Goal: Information Seeking & Learning: Learn about a topic

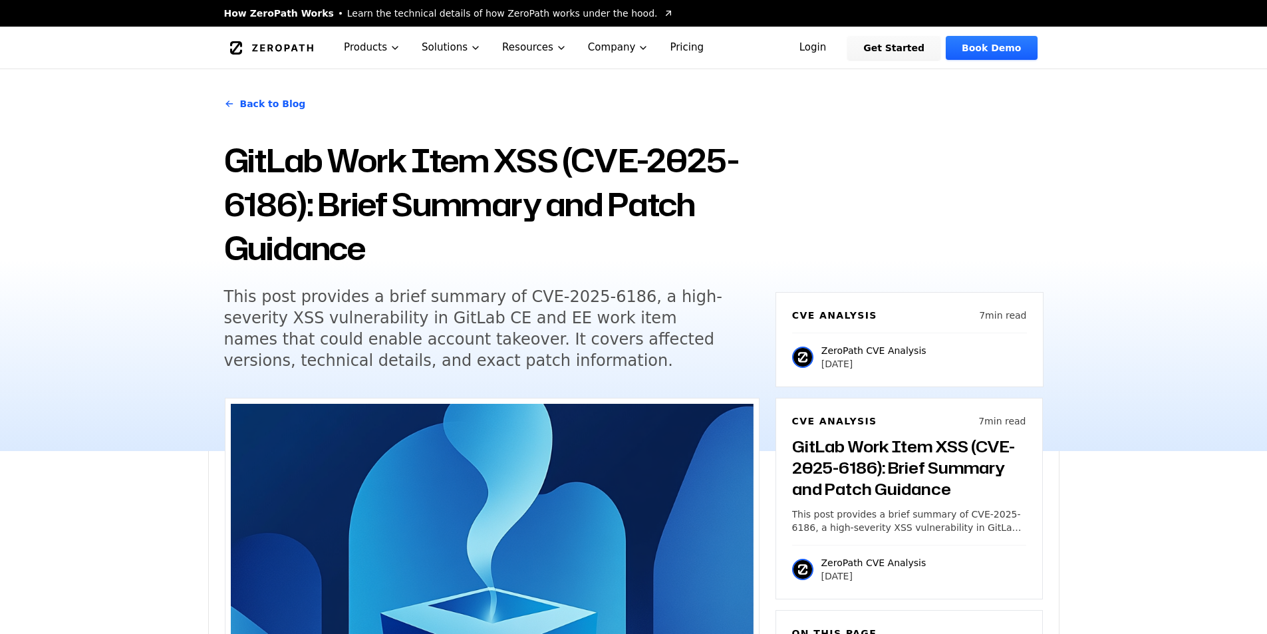
scroll to position [803, 0]
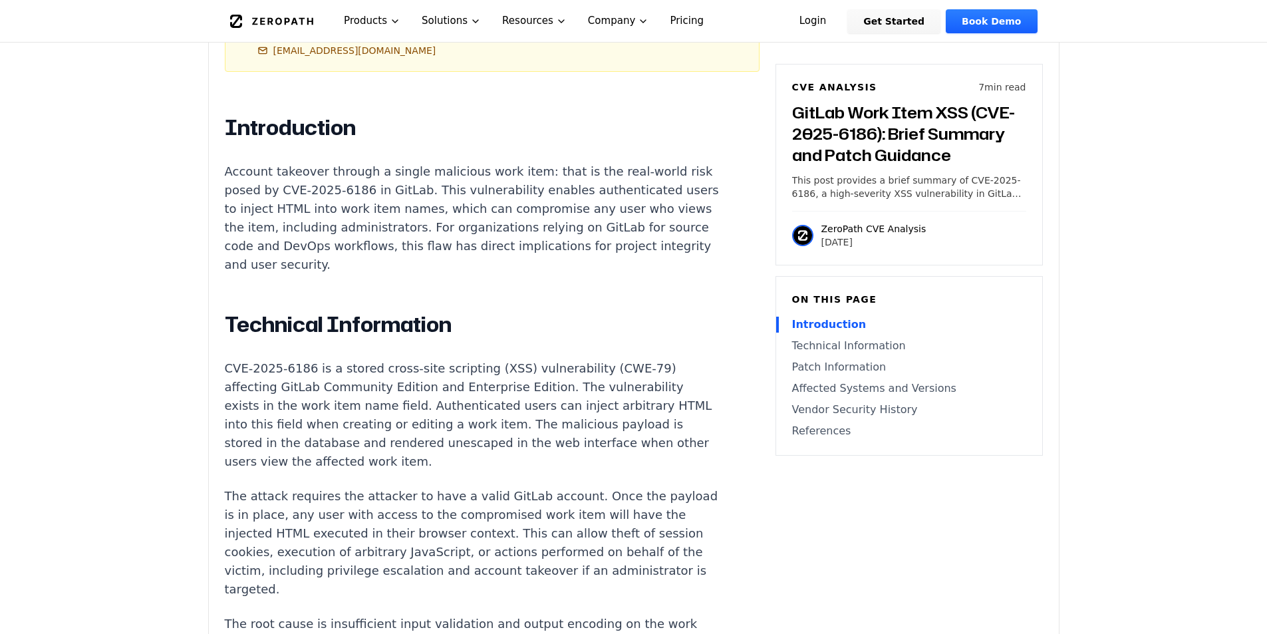
click at [567, 359] on p "CVE-2025-6186 is a stored cross-site scripting (XSS) vulnerability (CWE-79) aff…" at bounding box center [472, 415] width 495 height 112
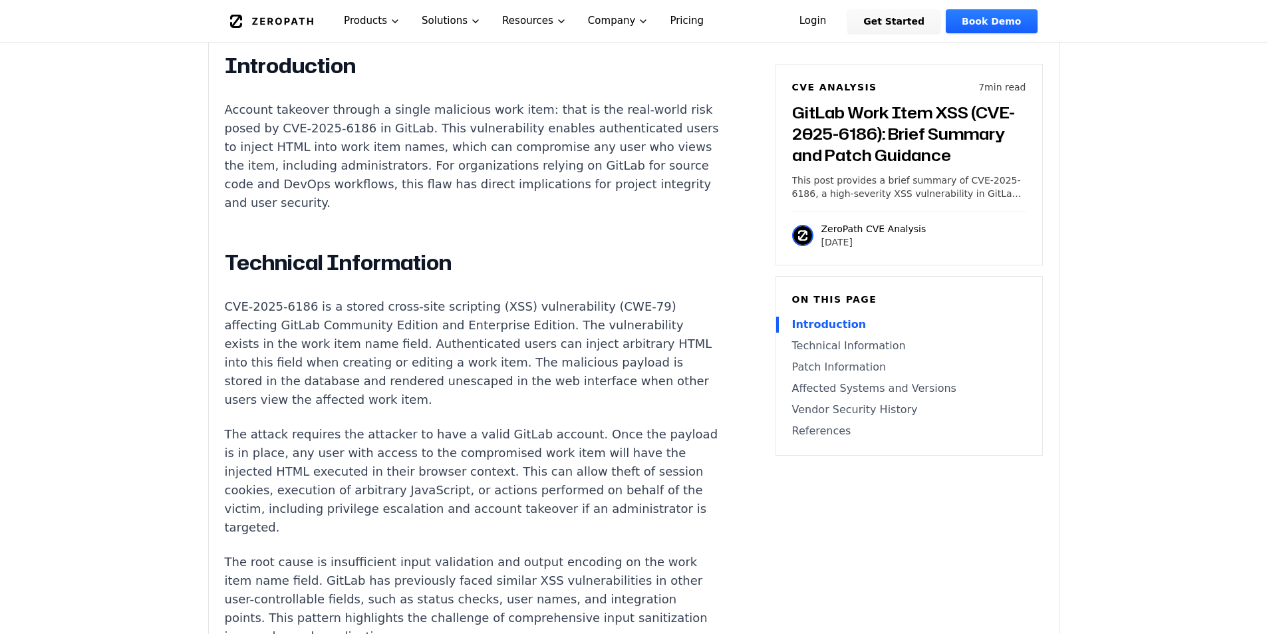
scroll to position [931, 0]
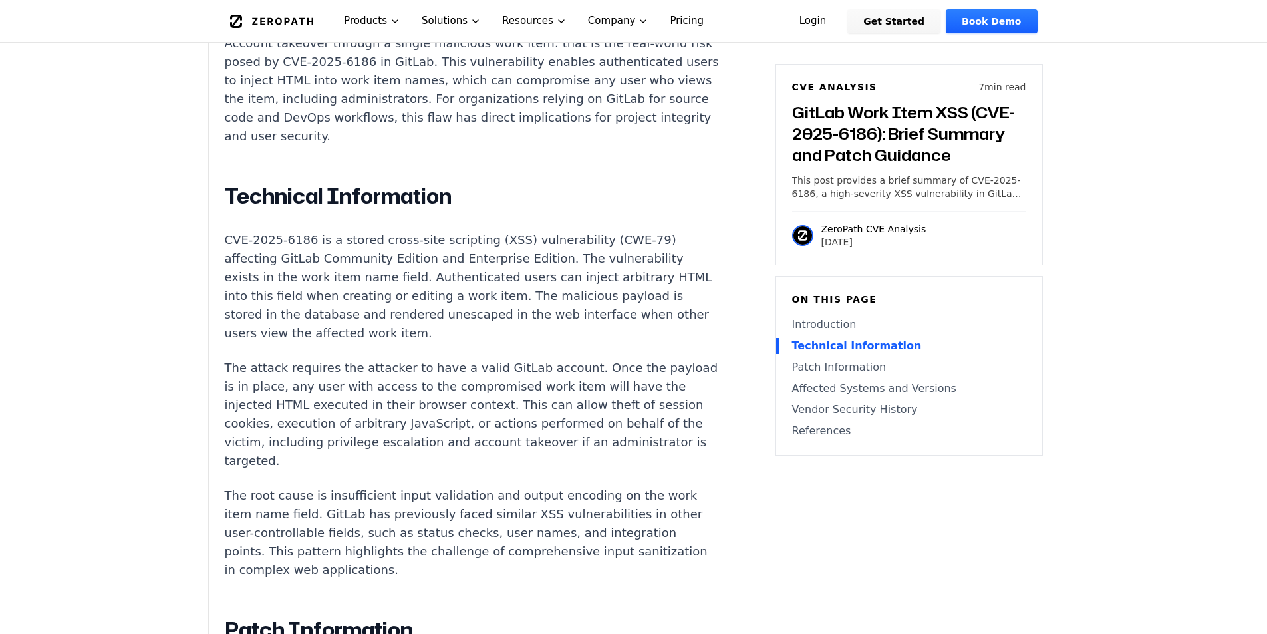
click at [619, 276] on p "CVE-2025-6186 is a stored cross-site scripting (XSS) vulnerability (CWE-79) aff…" at bounding box center [472, 287] width 495 height 112
click at [454, 316] on p "CVE-2025-6186 is a stored cross-site scripting (XSS) vulnerability (CWE-79) aff…" at bounding box center [472, 287] width 495 height 112
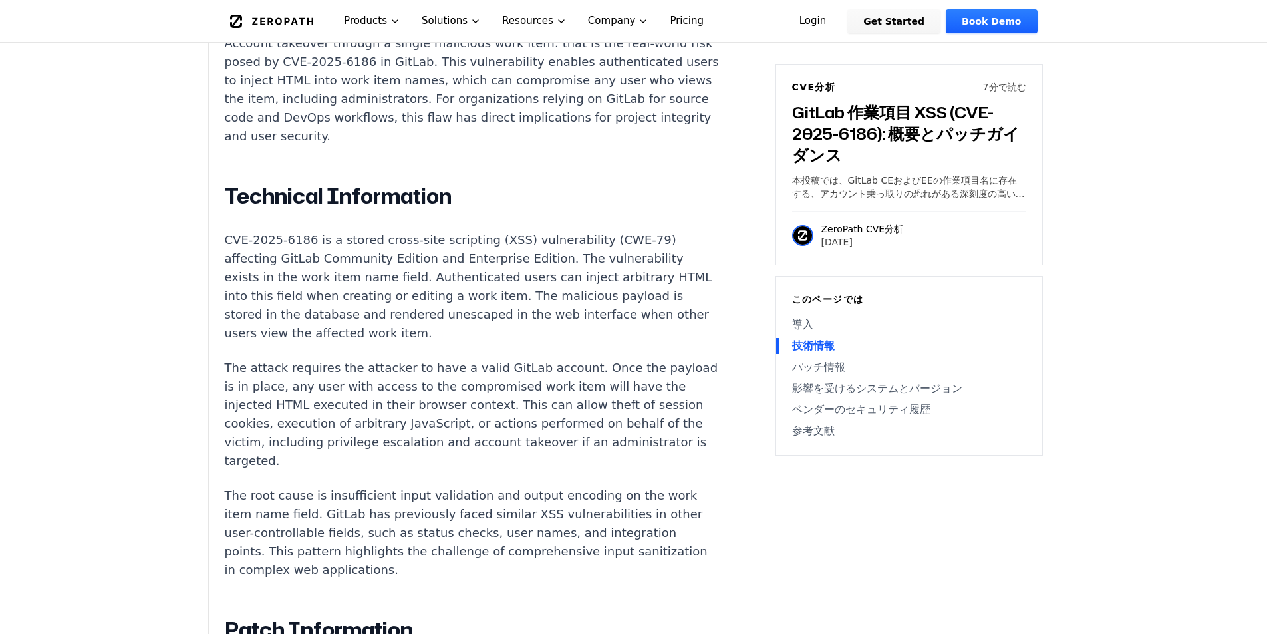
scroll to position [866, 0]
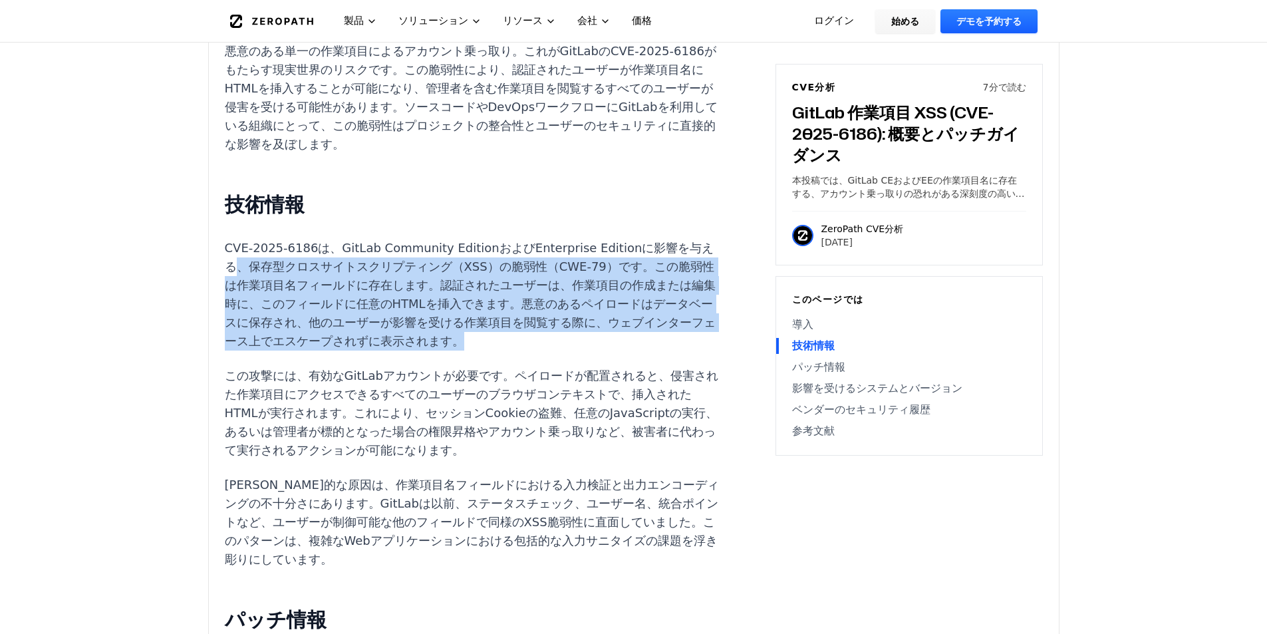
drag, startPoint x: 239, startPoint y: 245, endPoint x: 605, endPoint y: 325, distance: 374.4
click at [605, 325] on p "CVE-2025-6186は、GitLab Community EditionおよびEnterprise Editionに影響を与える、保存型クロスサイトスク…" at bounding box center [472, 295] width 495 height 112
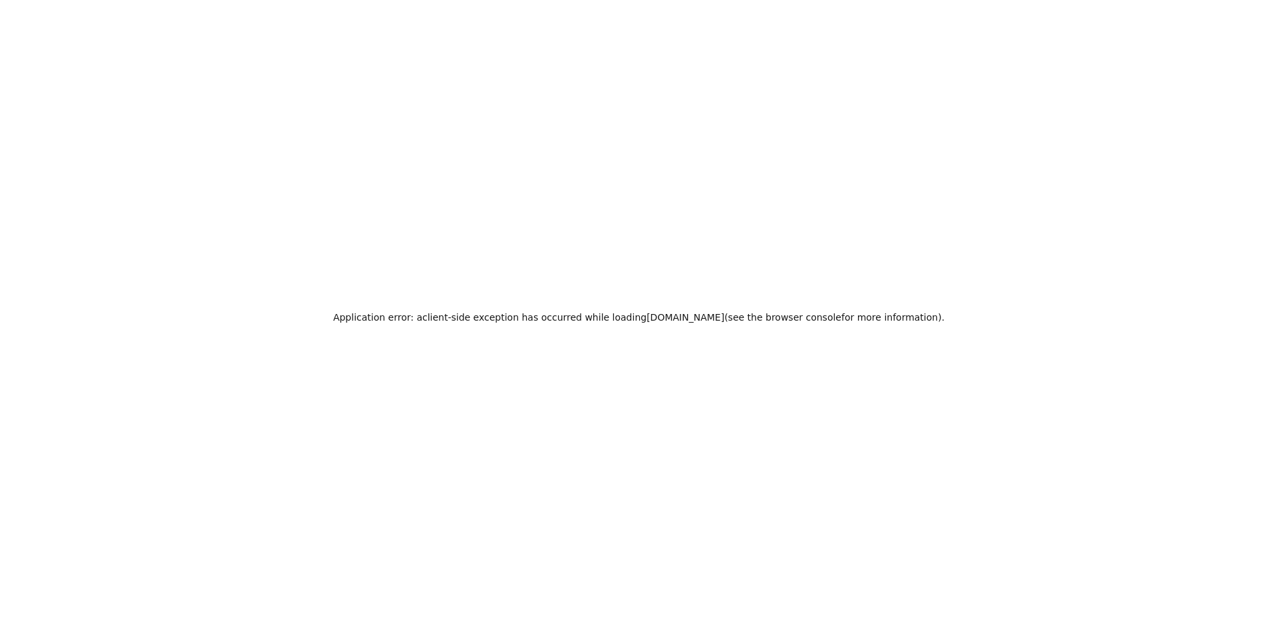
scroll to position [0, 0]
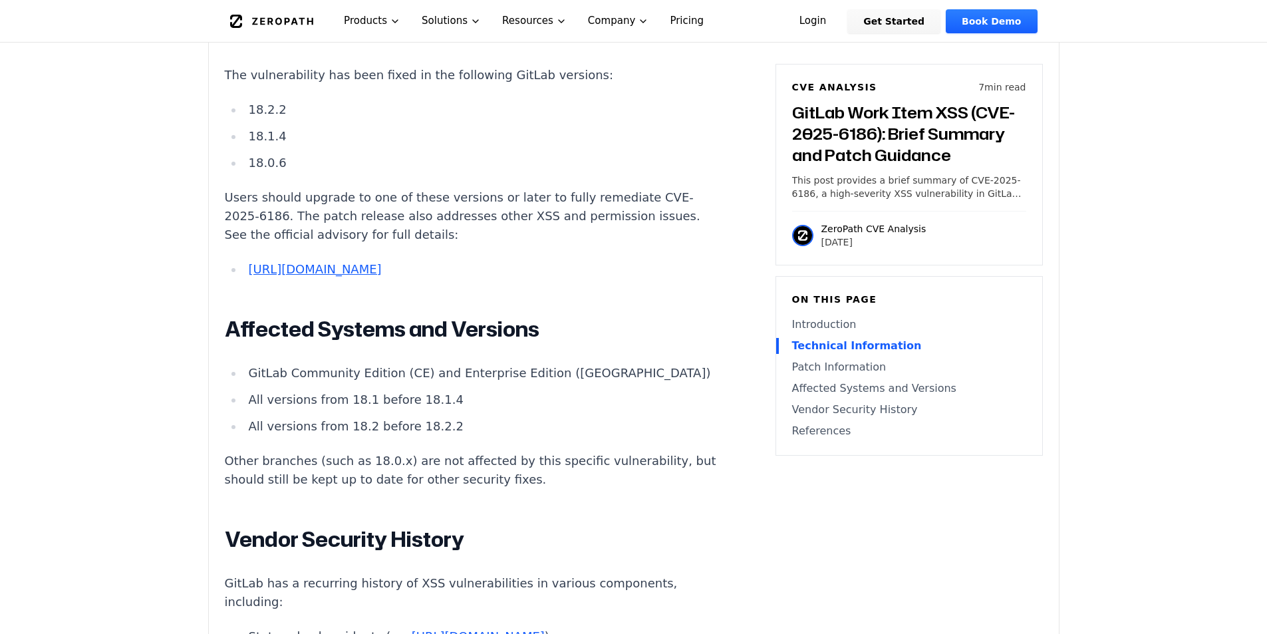
scroll to position [1928, 0]
